Goal: Task Accomplishment & Management: Use online tool/utility

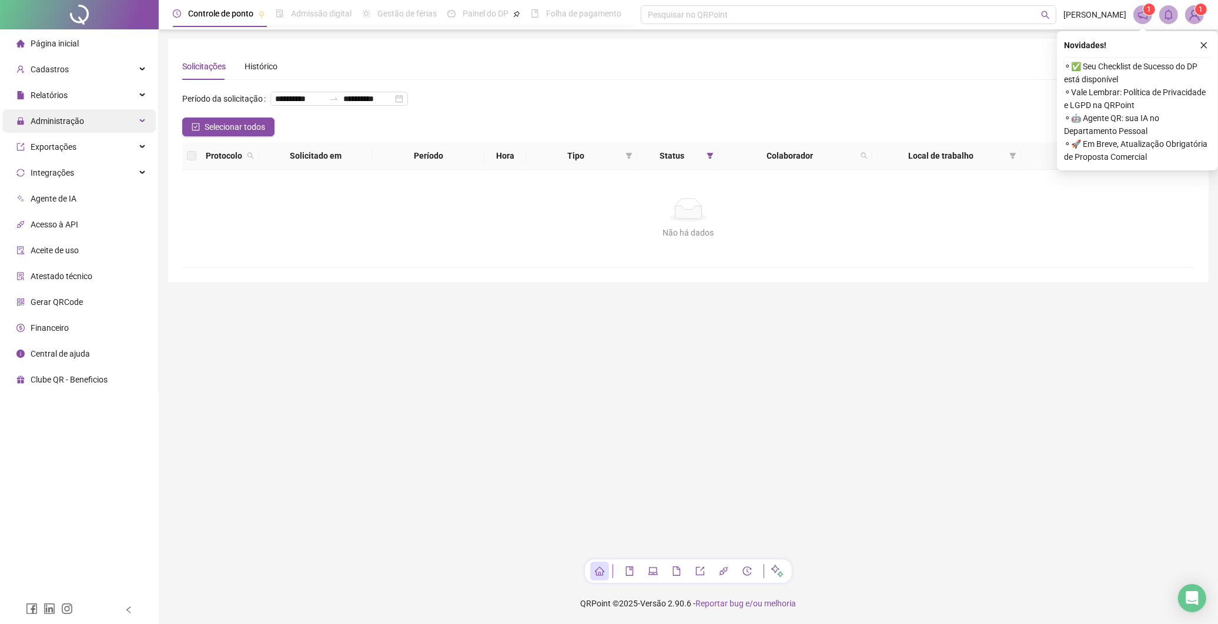
click at [39, 122] on span "Administração" at bounding box center [57, 120] width 53 height 9
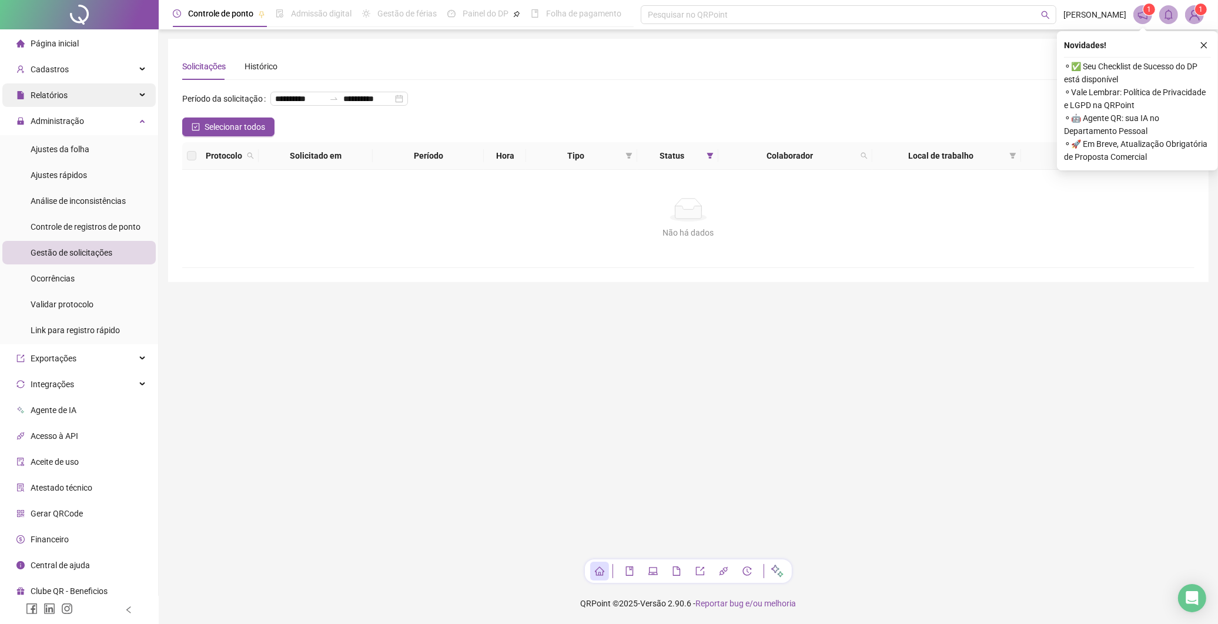
click at [65, 92] on span "Relatórios" at bounding box center [49, 94] width 37 height 9
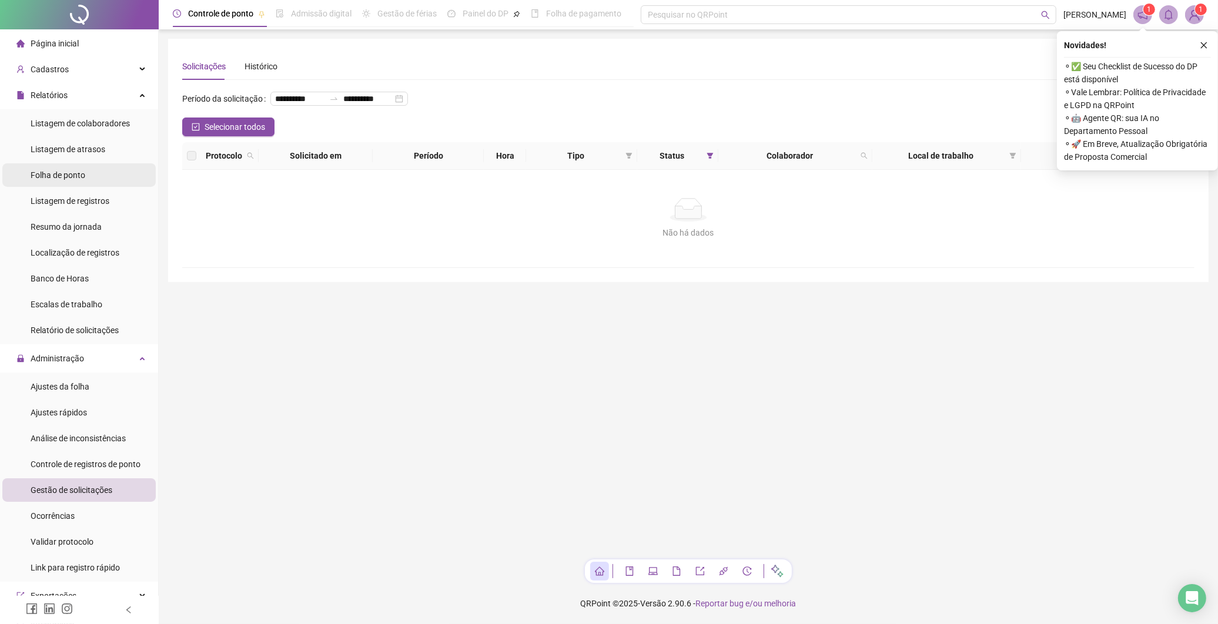
click at [89, 173] on li "Folha de ponto" at bounding box center [78, 175] width 153 height 24
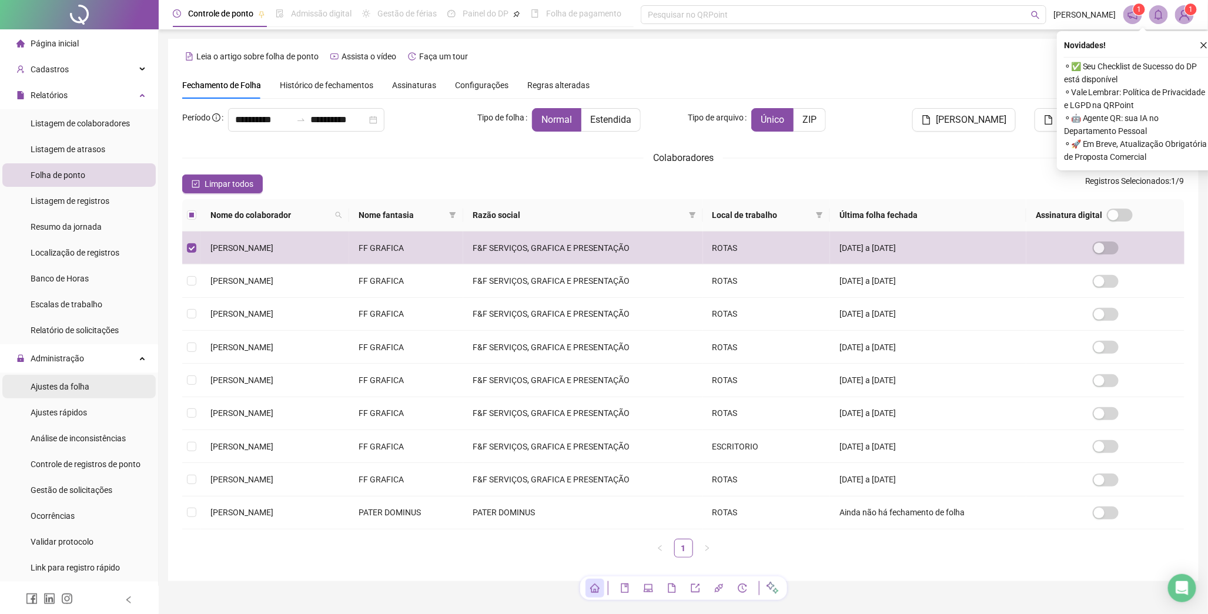
click at [78, 387] on span "Ajustes da folha" at bounding box center [60, 386] width 59 height 9
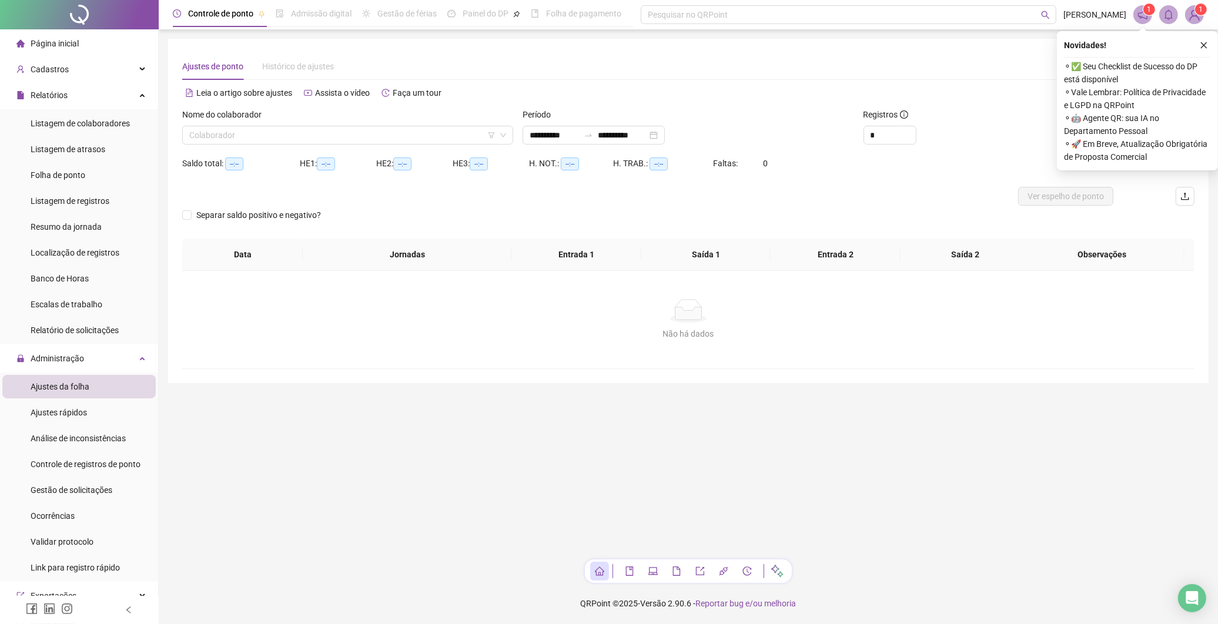
type input "**********"
click at [268, 133] on input "search" at bounding box center [342, 135] width 306 height 18
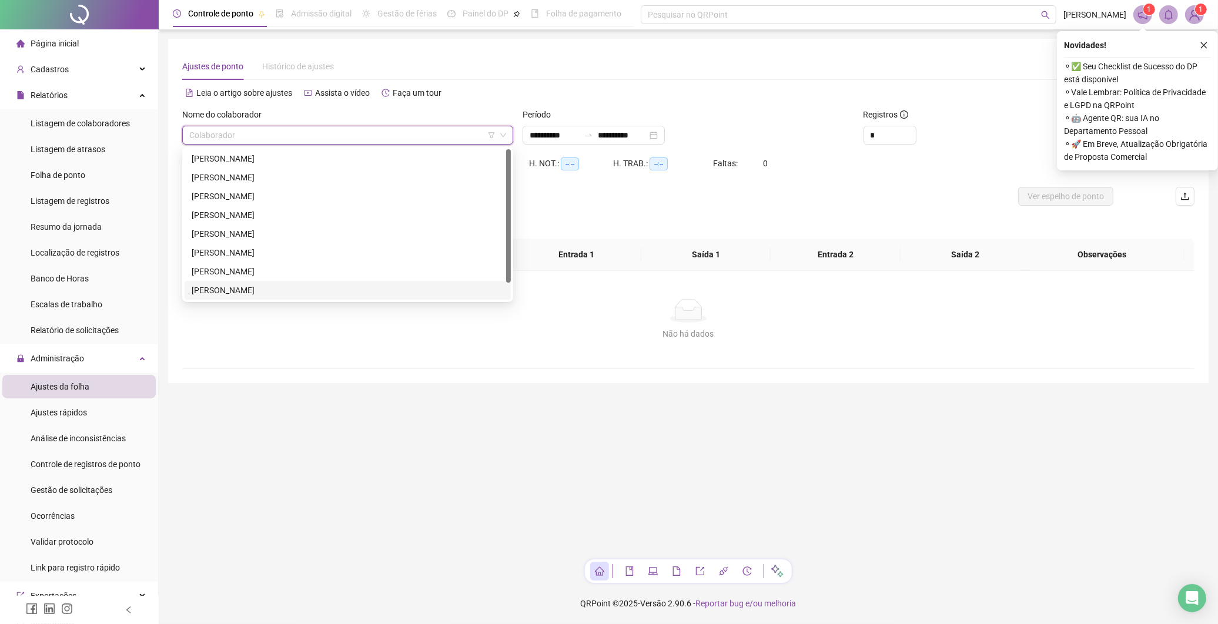
click at [262, 289] on div "[PERSON_NAME]" at bounding box center [348, 290] width 312 height 13
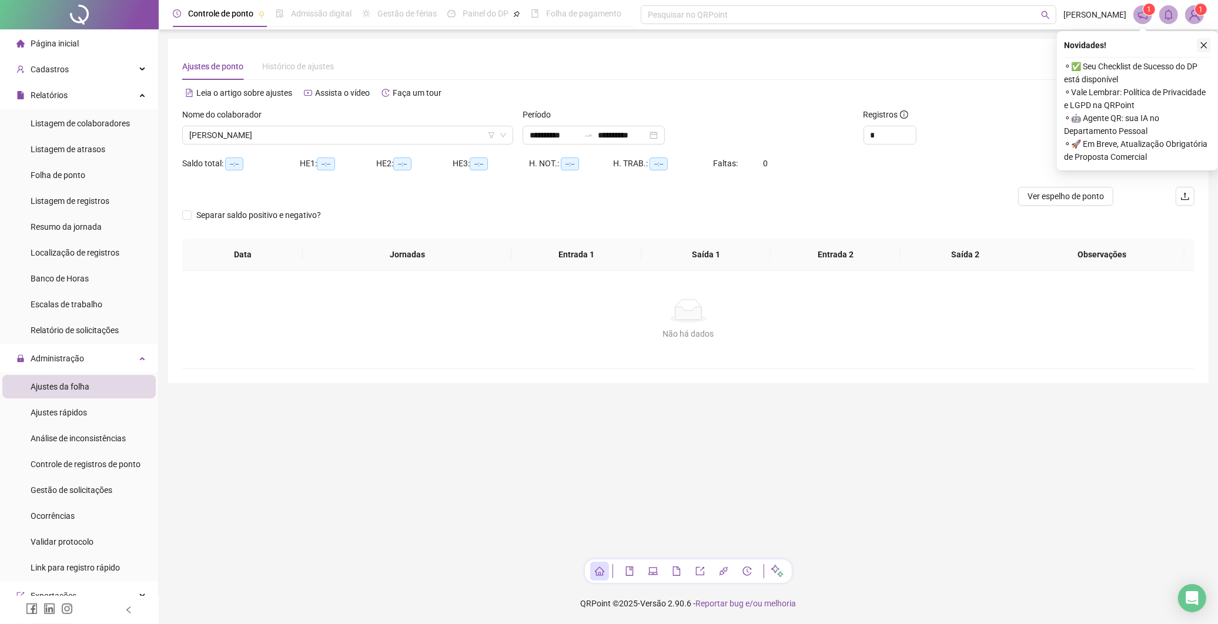
click at [1206, 38] on button "button" at bounding box center [1203, 45] width 14 height 14
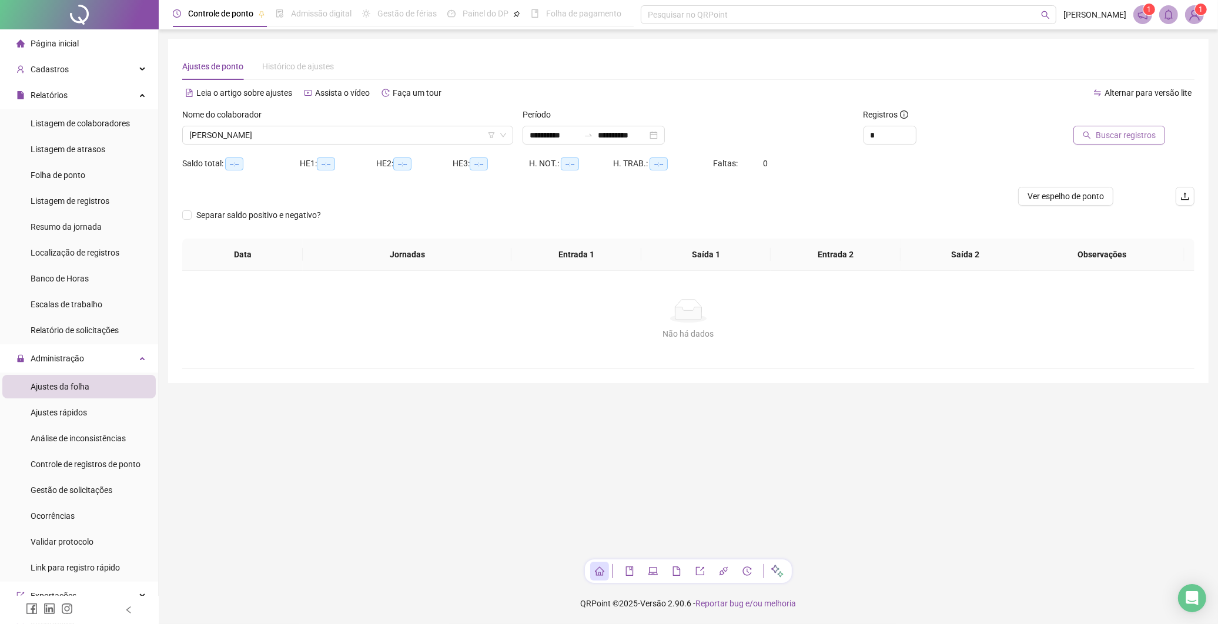
click at [1102, 136] on span "Buscar registros" at bounding box center [1125, 135] width 60 height 13
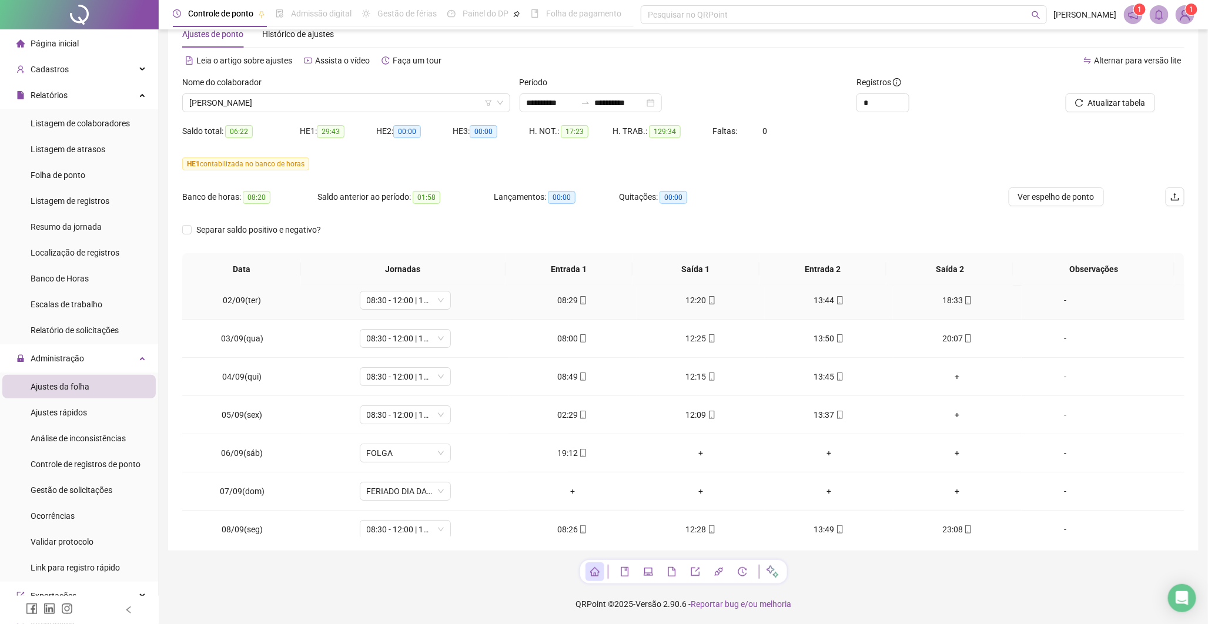
scroll to position [65, 0]
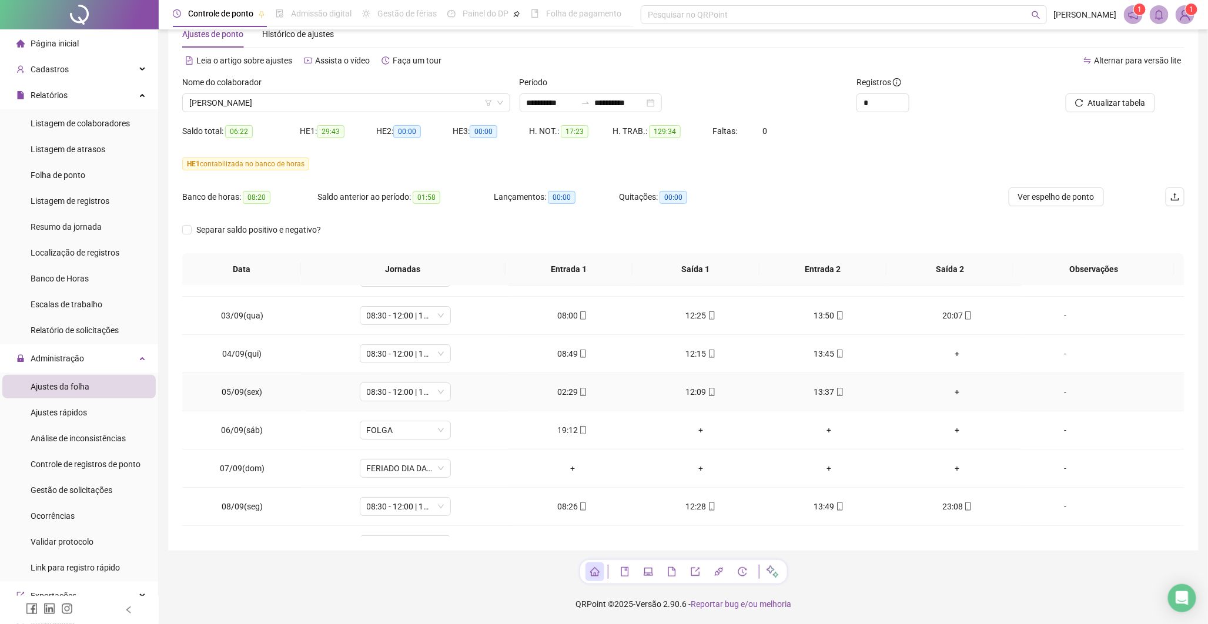
click at [583, 389] on div "02:29" at bounding box center [572, 391] width 109 height 13
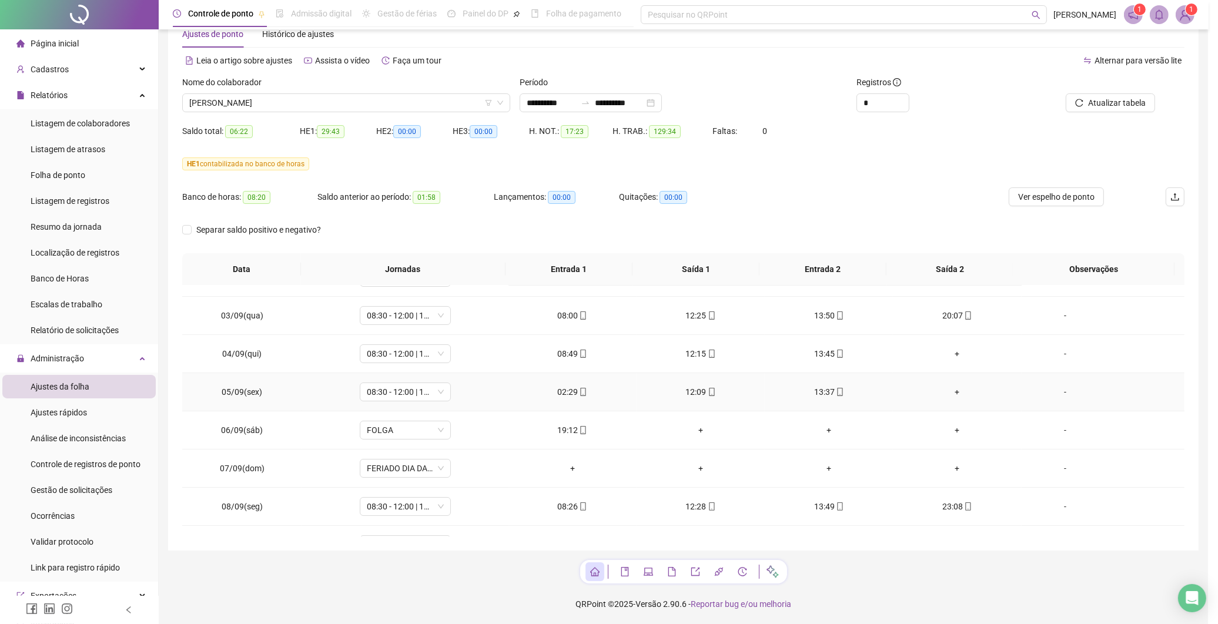
type input "**********"
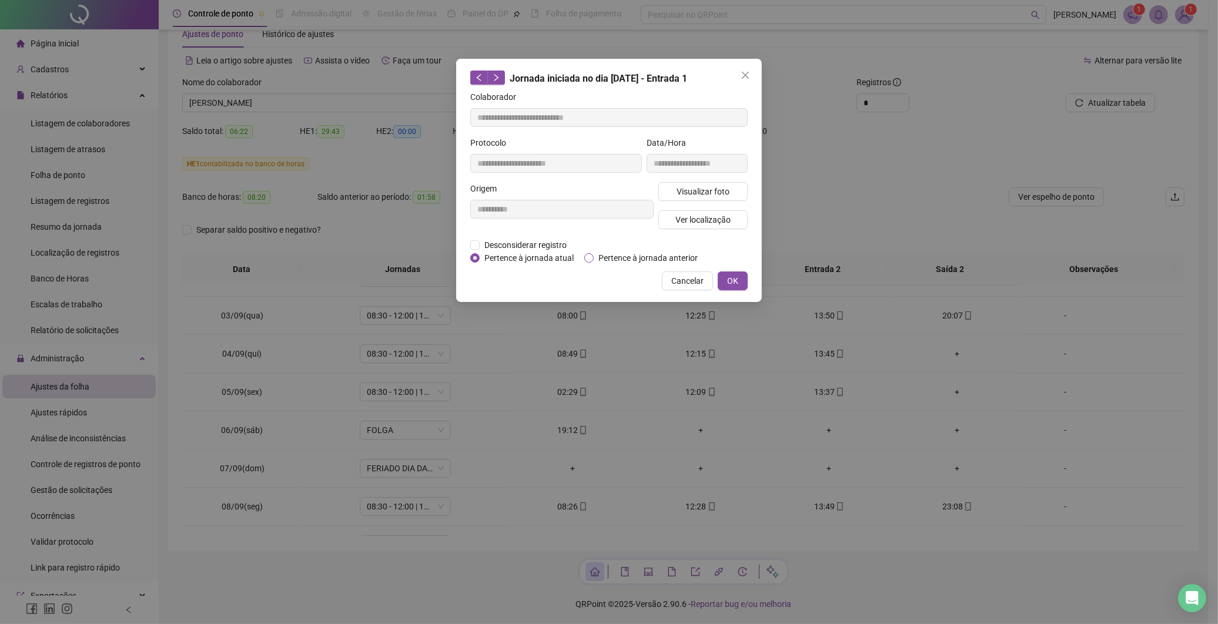
click at [625, 254] on span "Pertence à jornada anterior" at bounding box center [648, 258] width 109 height 13
click at [739, 284] on button "OK" at bounding box center [733, 280] width 30 height 19
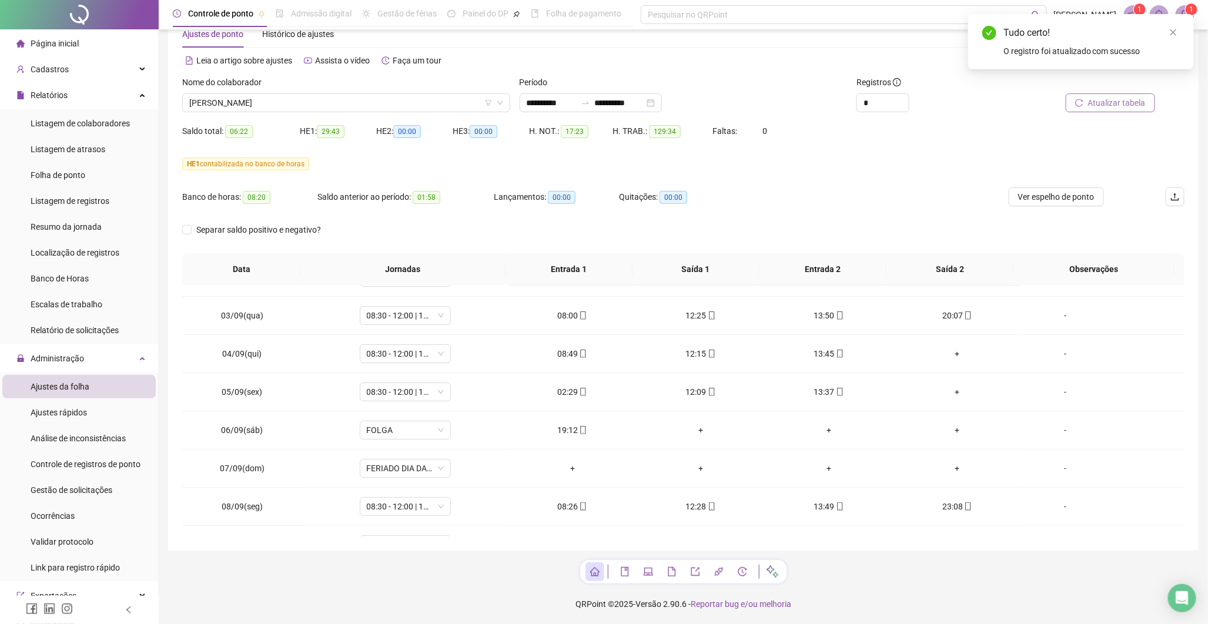
click at [1117, 97] on span "Atualizar tabela" at bounding box center [1117, 102] width 58 height 13
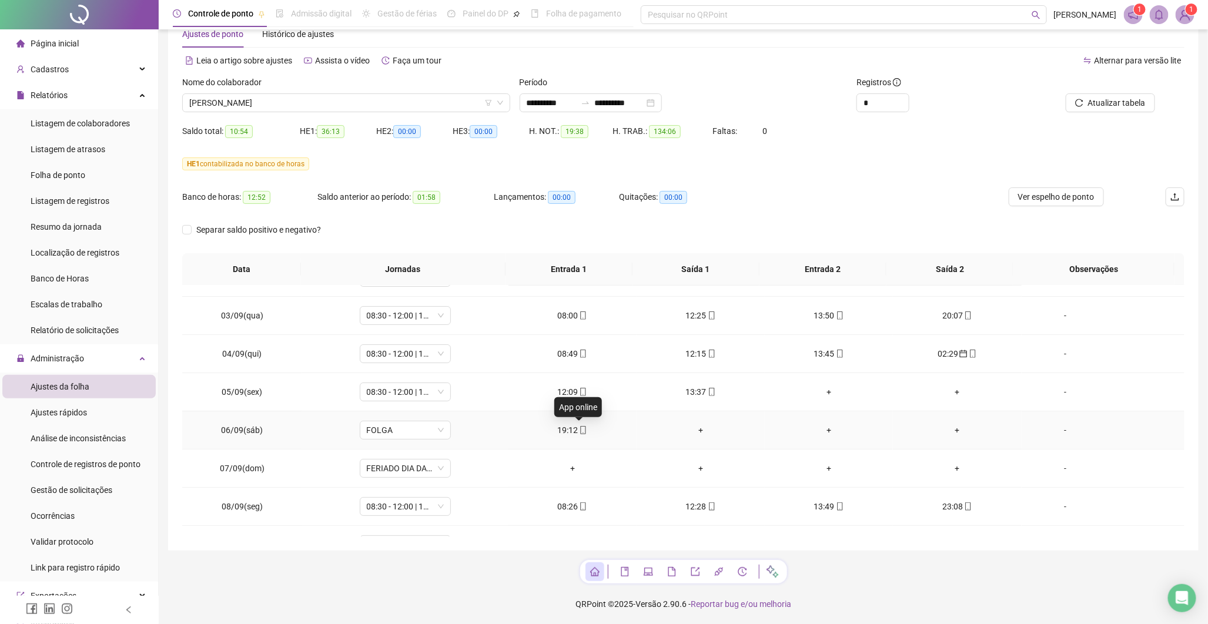
click at [579, 433] on icon "mobile" at bounding box center [583, 430] width 8 height 8
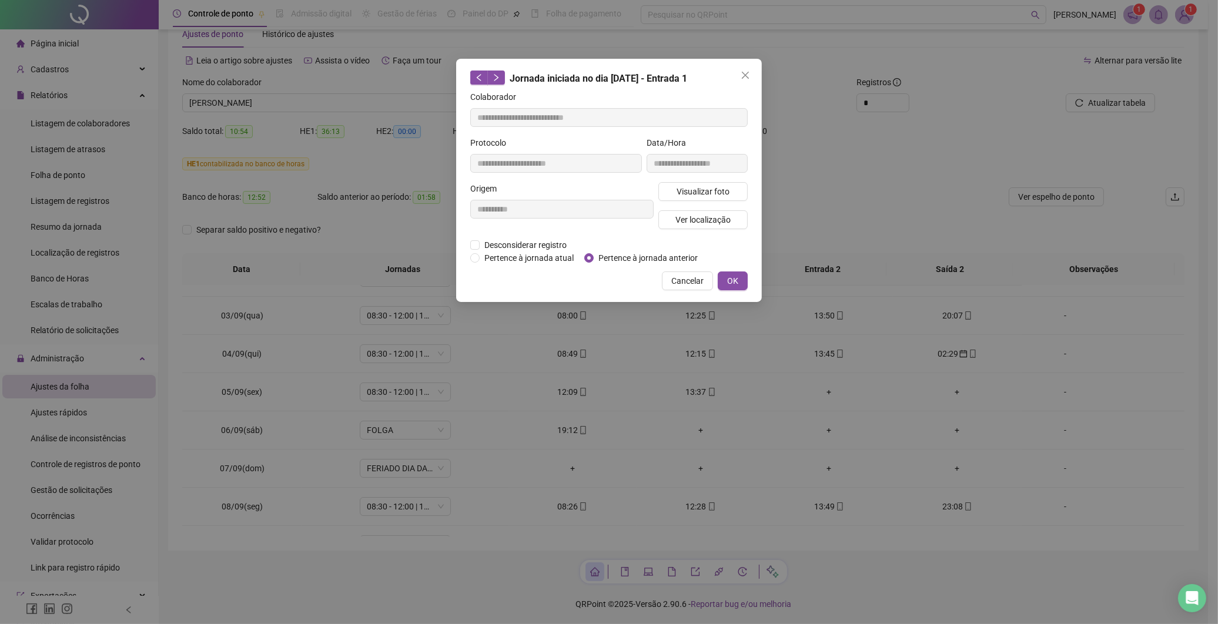
type input "**********"
click at [735, 277] on span "OK" at bounding box center [732, 280] width 11 height 13
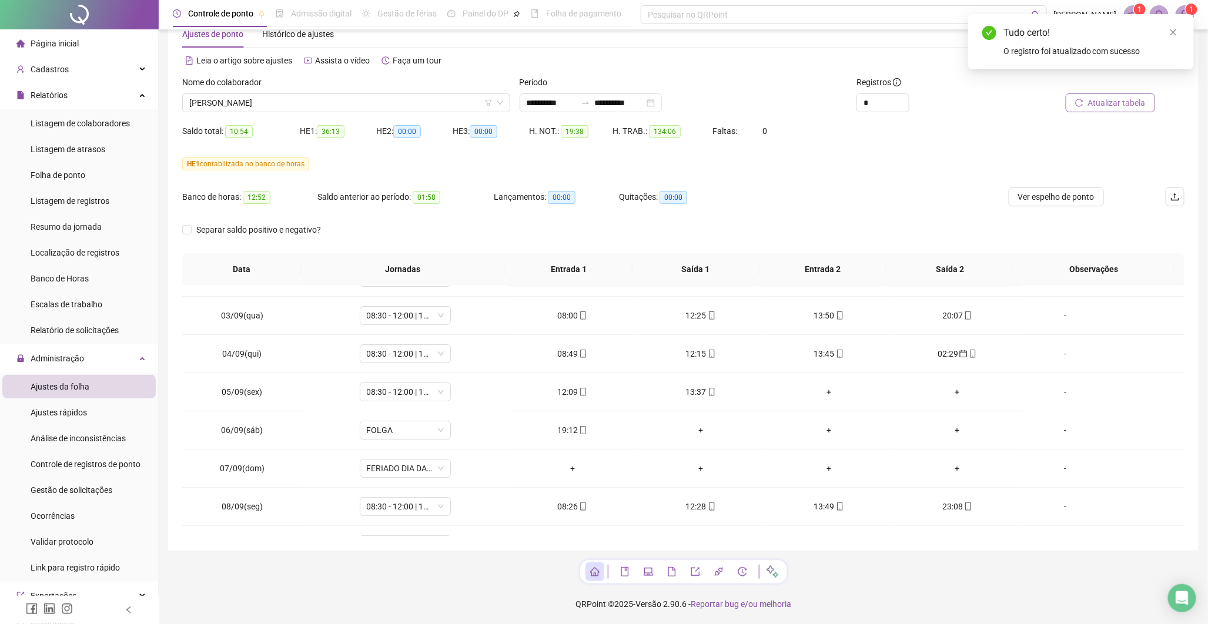
click at [1102, 100] on span "Atualizar tabela" at bounding box center [1117, 102] width 58 height 13
click at [840, 391] on icon "mobile" at bounding box center [844, 392] width 8 height 8
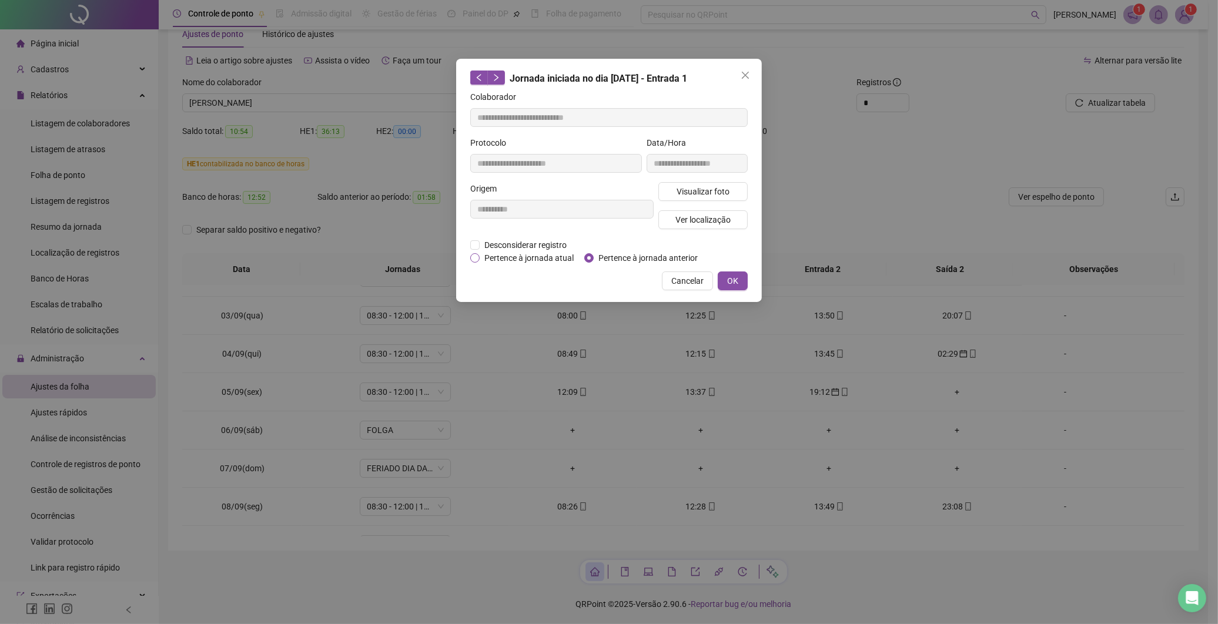
click at [510, 254] on span "Pertence à jornada atual" at bounding box center [529, 258] width 99 height 13
click at [733, 269] on div "**********" at bounding box center [609, 180] width 306 height 243
click at [737, 279] on span "OK" at bounding box center [732, 280] width 11 height 13
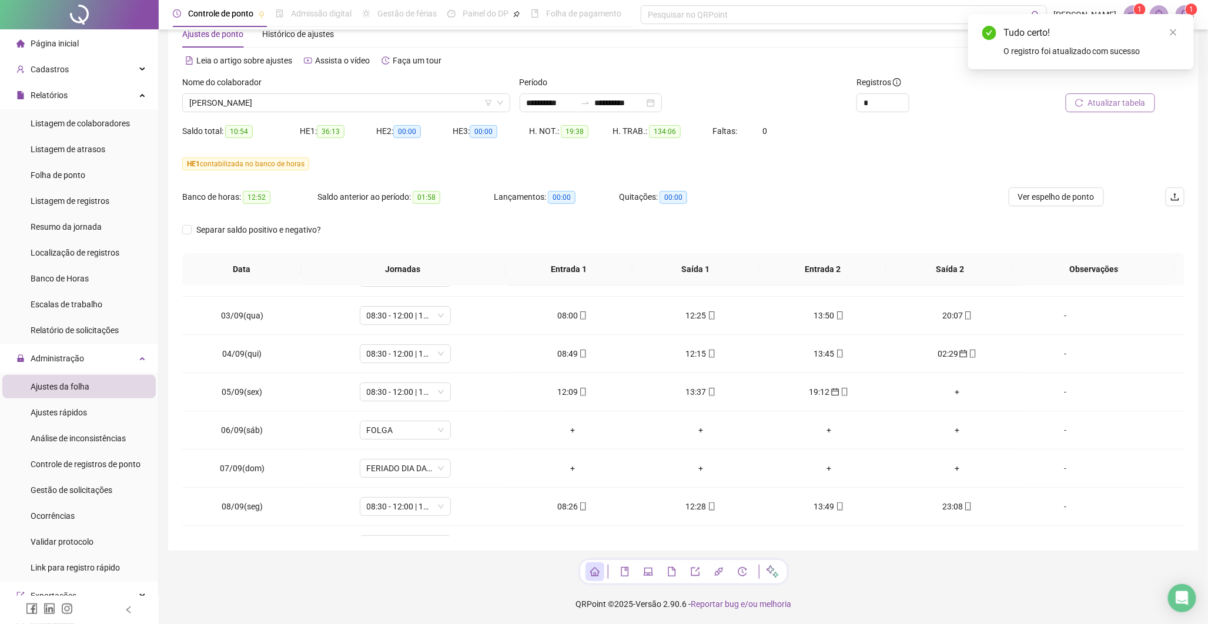
click at [1125, 100] on span "Atualizar tabela" at bounding box center [1117, 102] width 58 height 13
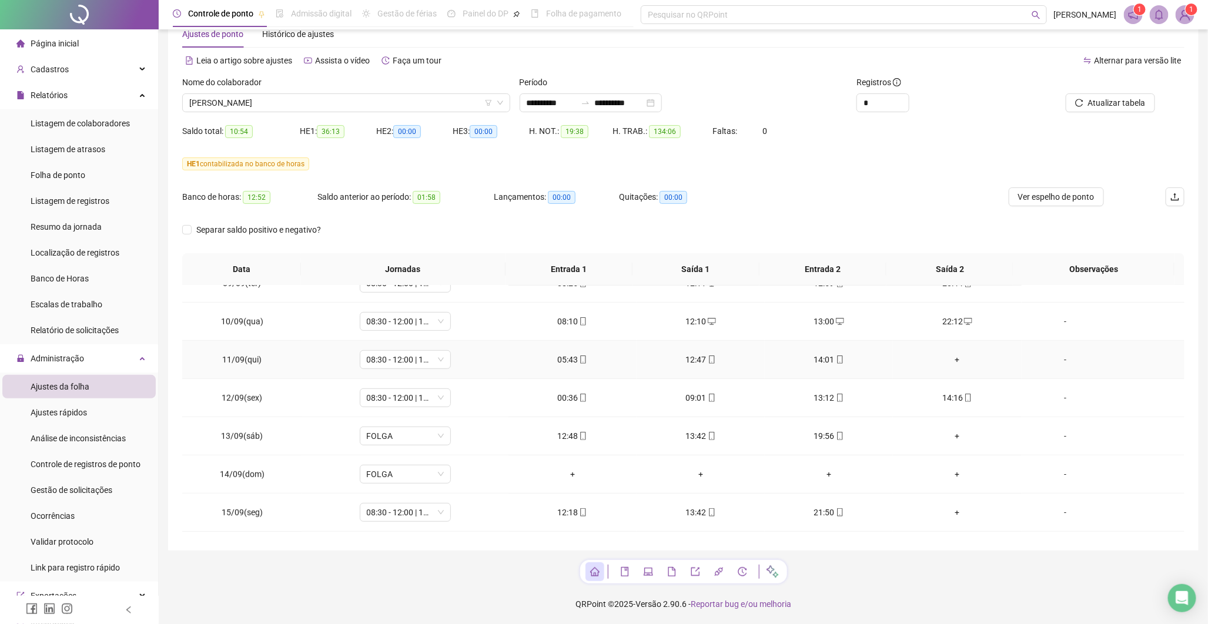
scroll to position [326, 0]
click at [580, 397] on icon "mobile" at bounding box center [583, 398] width 8 height 8
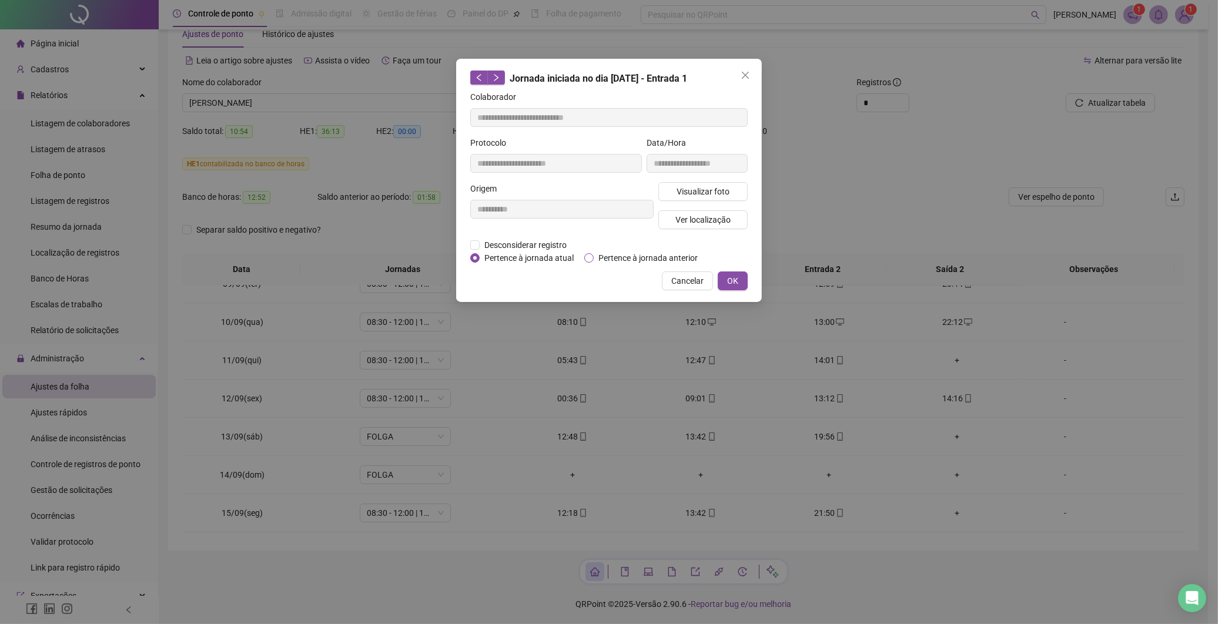
click at [639, 261] on span "Pertence à jornada anterior" at bounding box center [648, 258] width 109 height 13
click at [724, 285] on button "OK" at bounding box center [733, 280] width 30 height 19
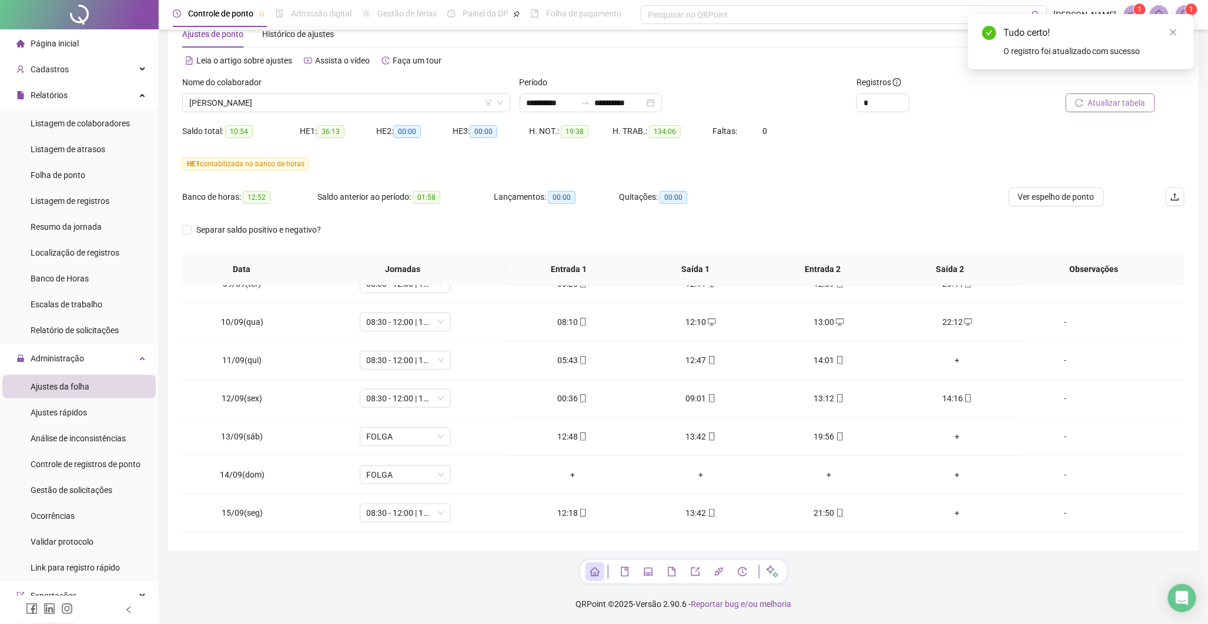
click at [1106, 102] on span "Atualizar tabela" at bounding box center [1117, 102] width 58 height 13
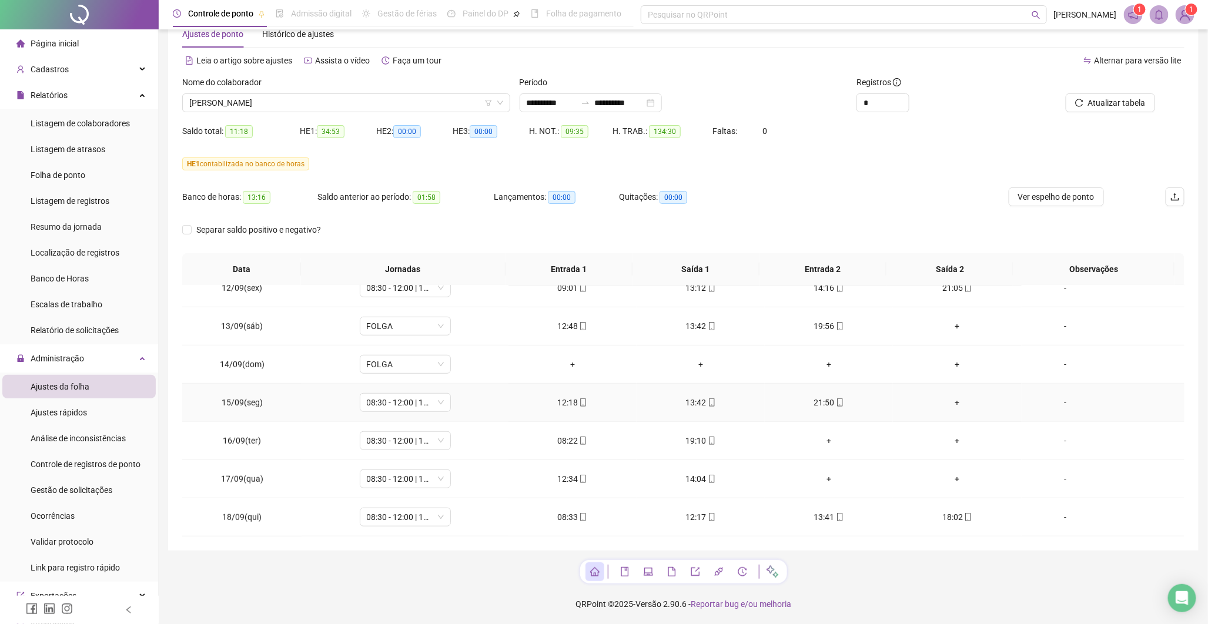
scroll to position [437, 0]
